Goal: Find specific page/section: Find specific page/section

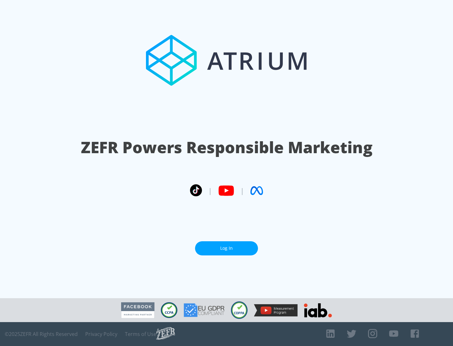
click at [227, 246] on link "Log In" at bounding box center [226, 248] width 63 height 14
